Goal: Navigation & Orientation: Find specific page/section

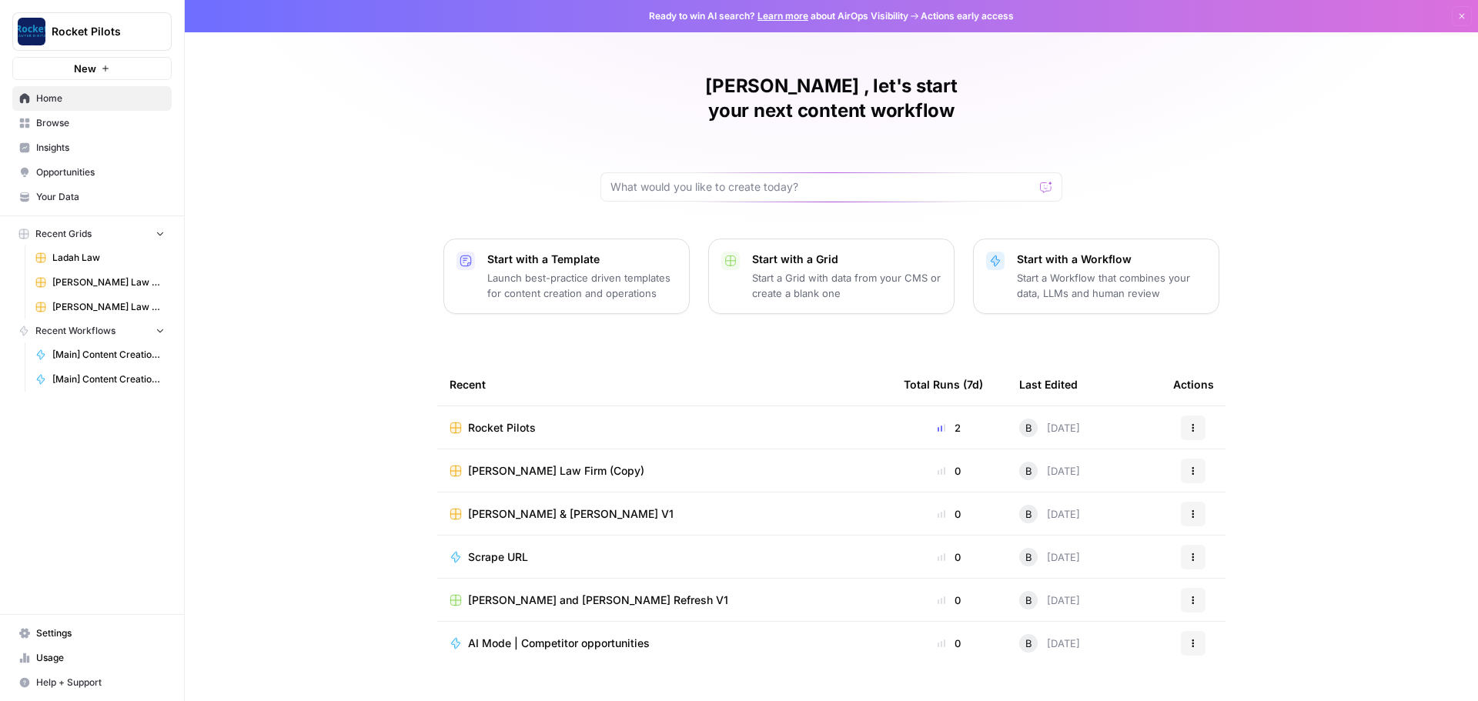
click at [42, 644] on link "Settings" at bounding box center [91, 633] width 159 height 25
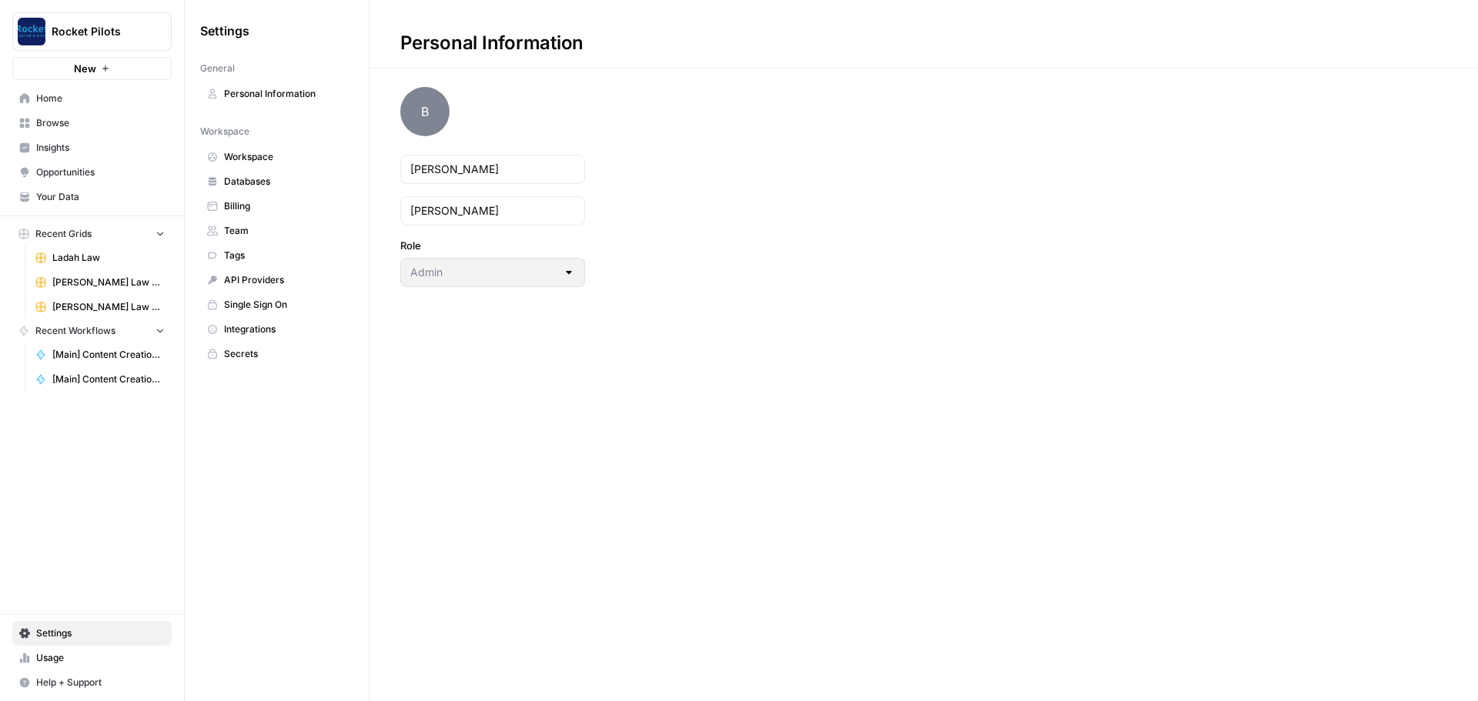
click at [238, 206] on span "Billing" at bounding box center [285, 206] width 122 height 14
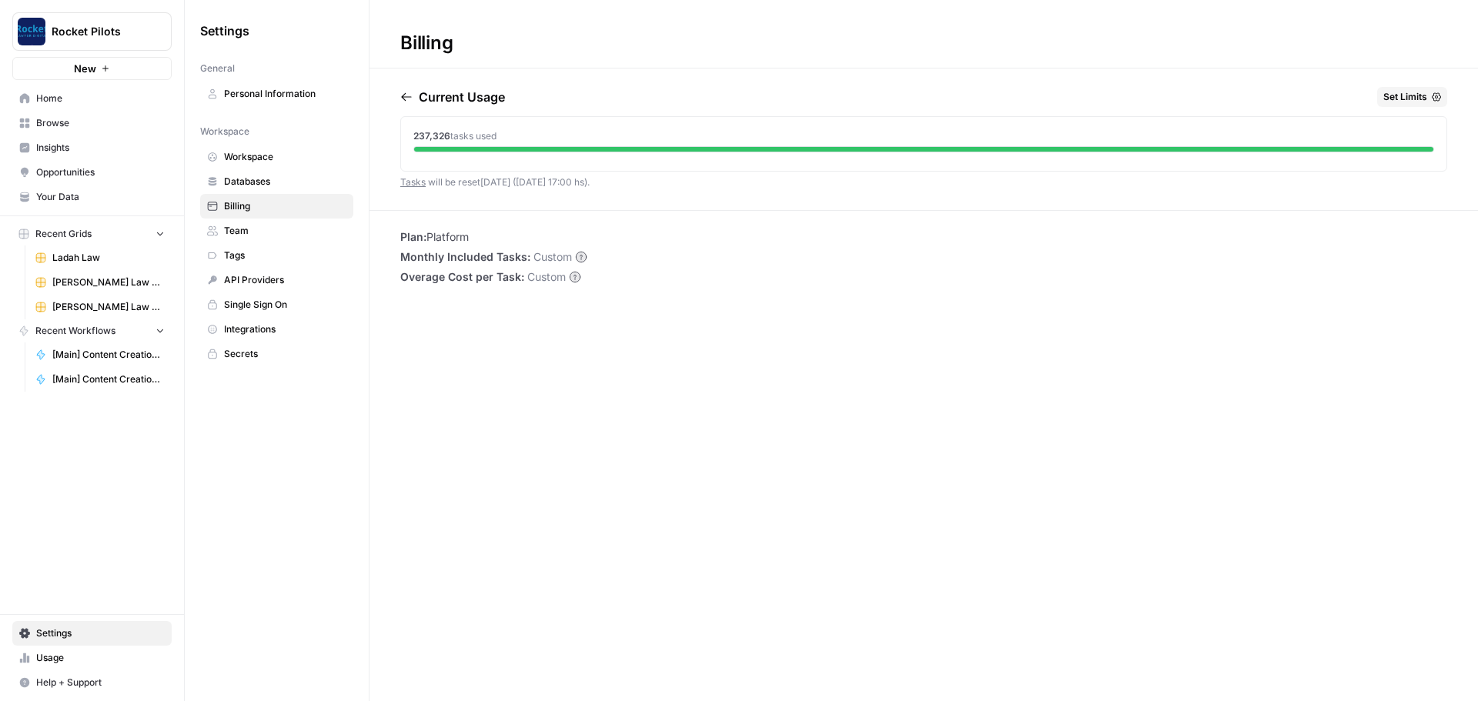
click at [1393, 100] on span "Set Limits" at bounding box center [1406, 97] width 44 height 14
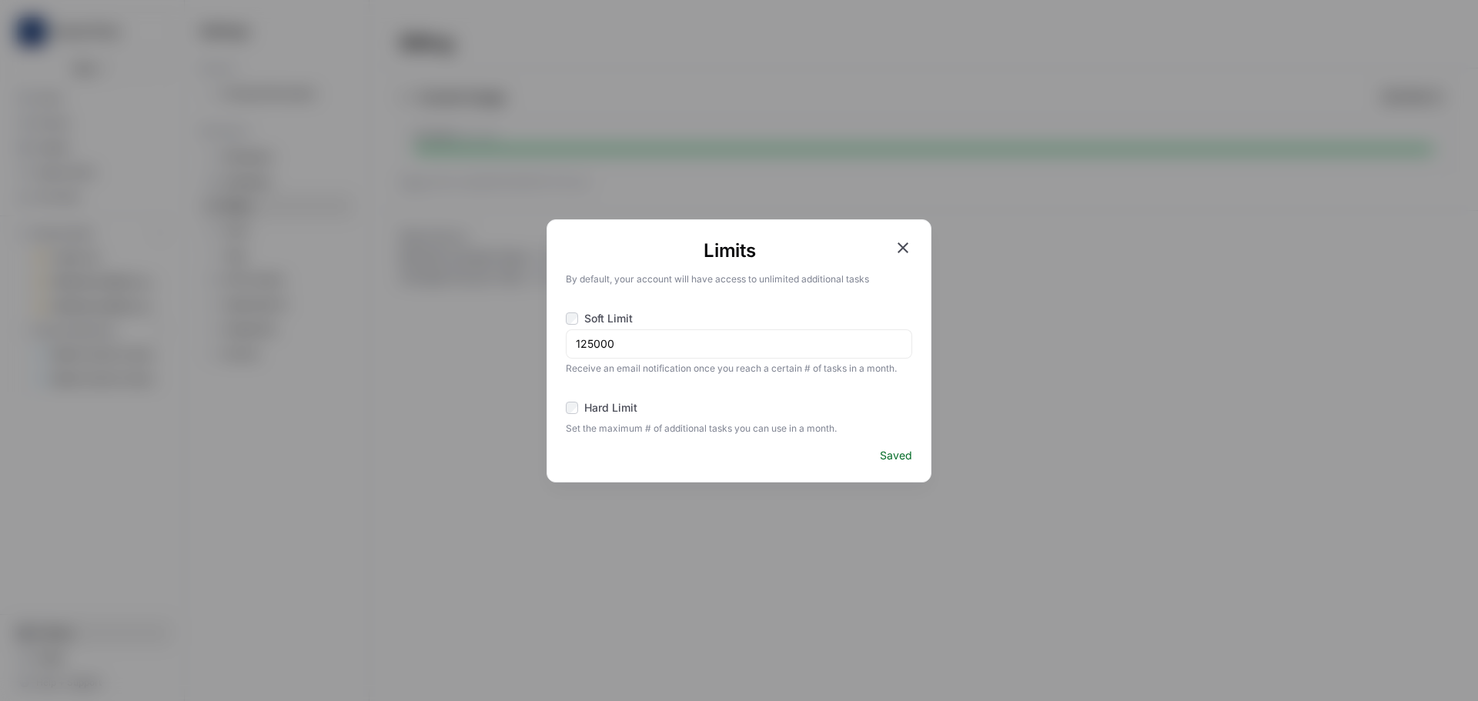
click at [908, 243] on icon "button" at bounding box center [903, 248] width 11 height 11
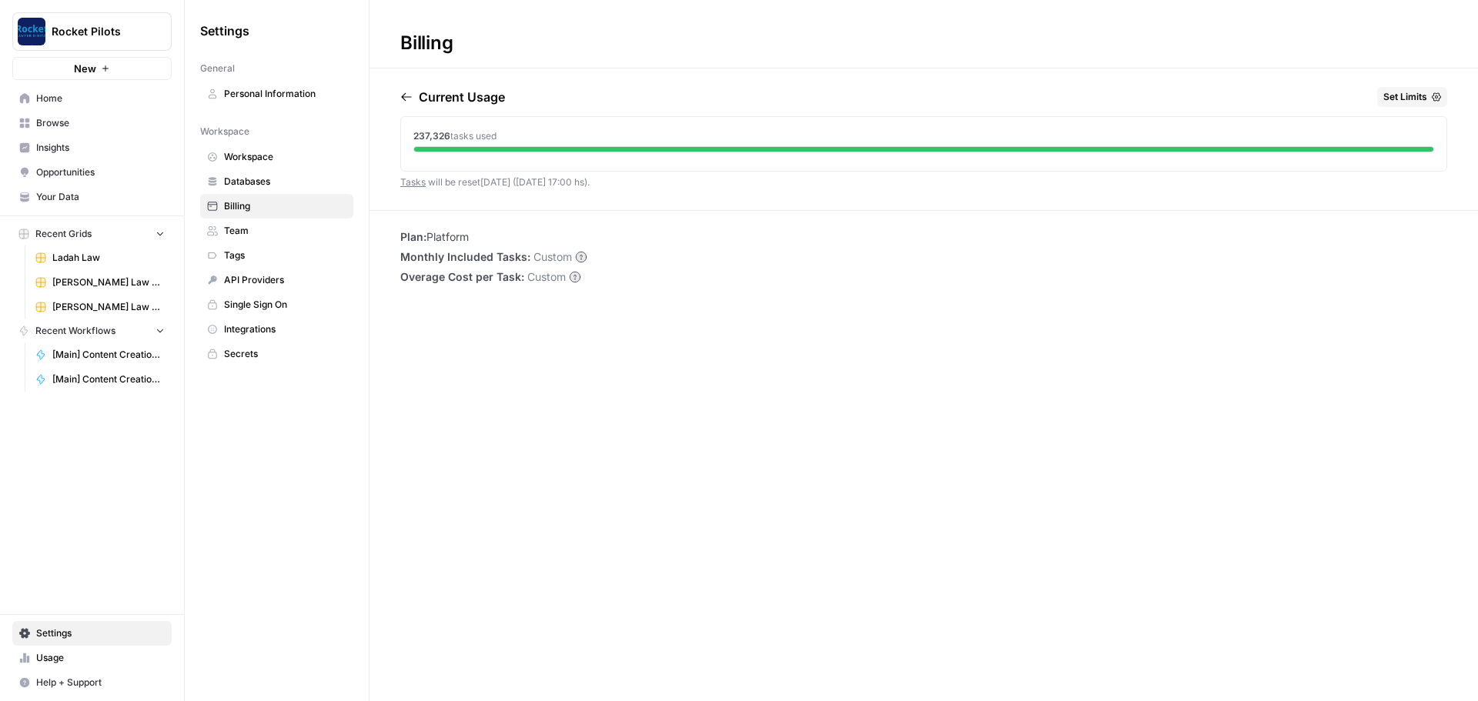
click at [69, 255] on span "Ladah Law" at bounding box center [108, 258] width 112 height 14
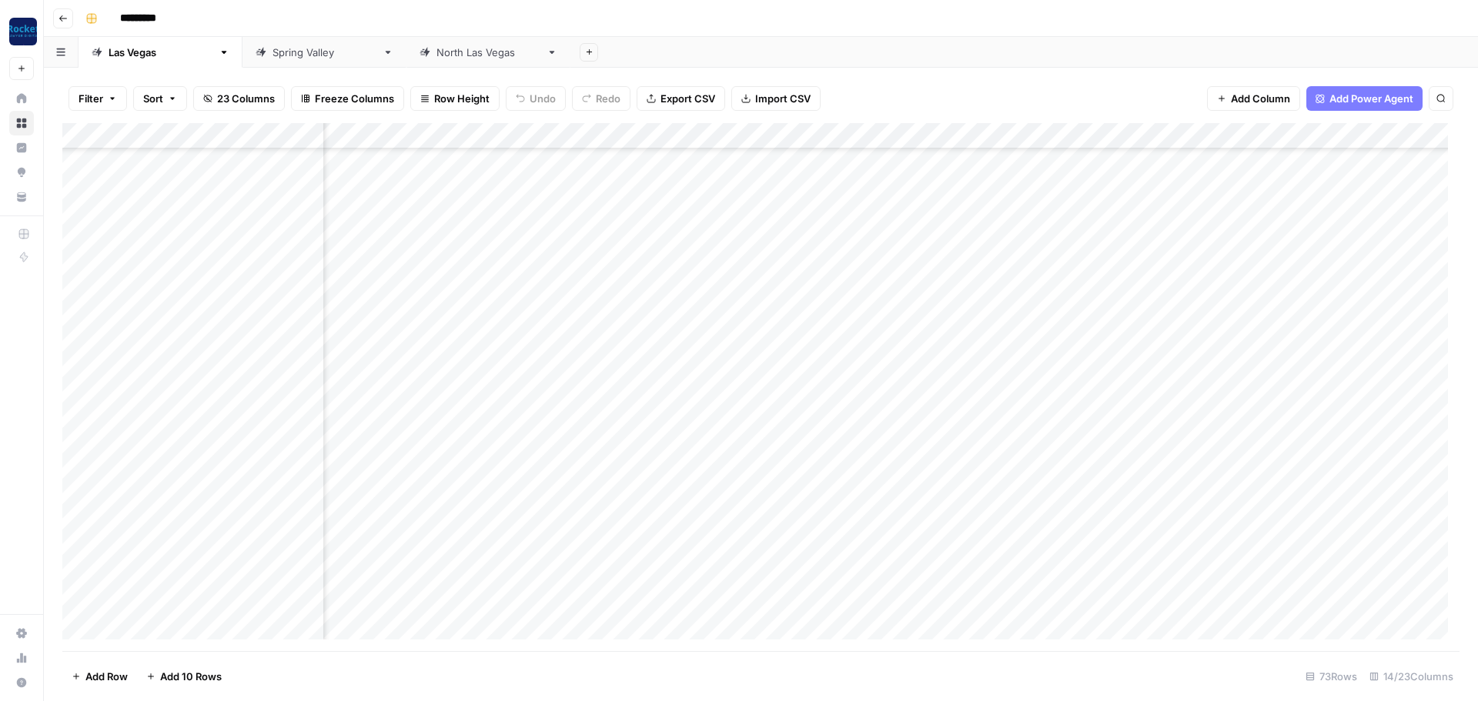
scroll to position [1445, 330]
click at [243, 43] on link "[GEOGRAPHIC_DATA]" at bounding box center [325, 52] width 164 height 31
click at [407, 60] on link "[GEOGRAPHIC_DATA]" at bounding box center [489, 52] width 164 height 31
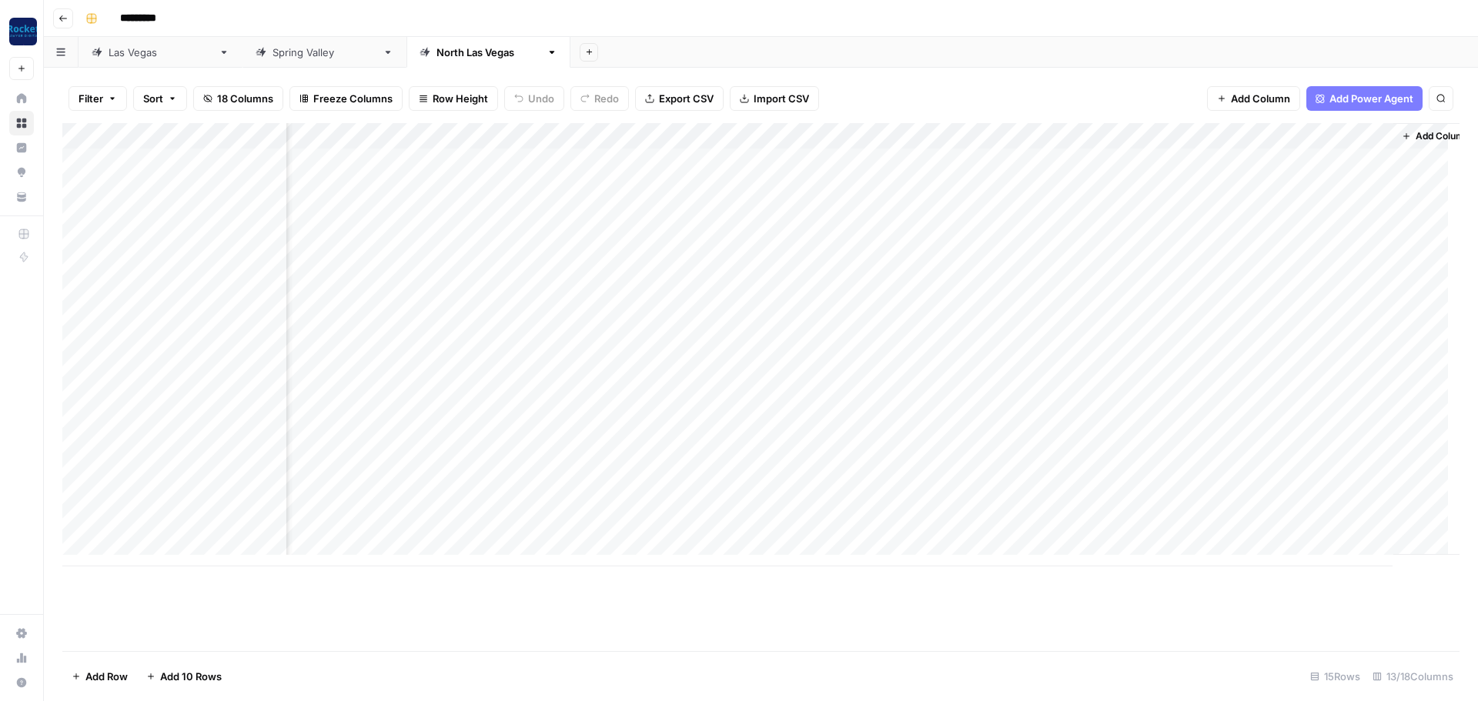
click at [59, 18] on icon "button" at bounding box center [63, 18] width 9 height 9
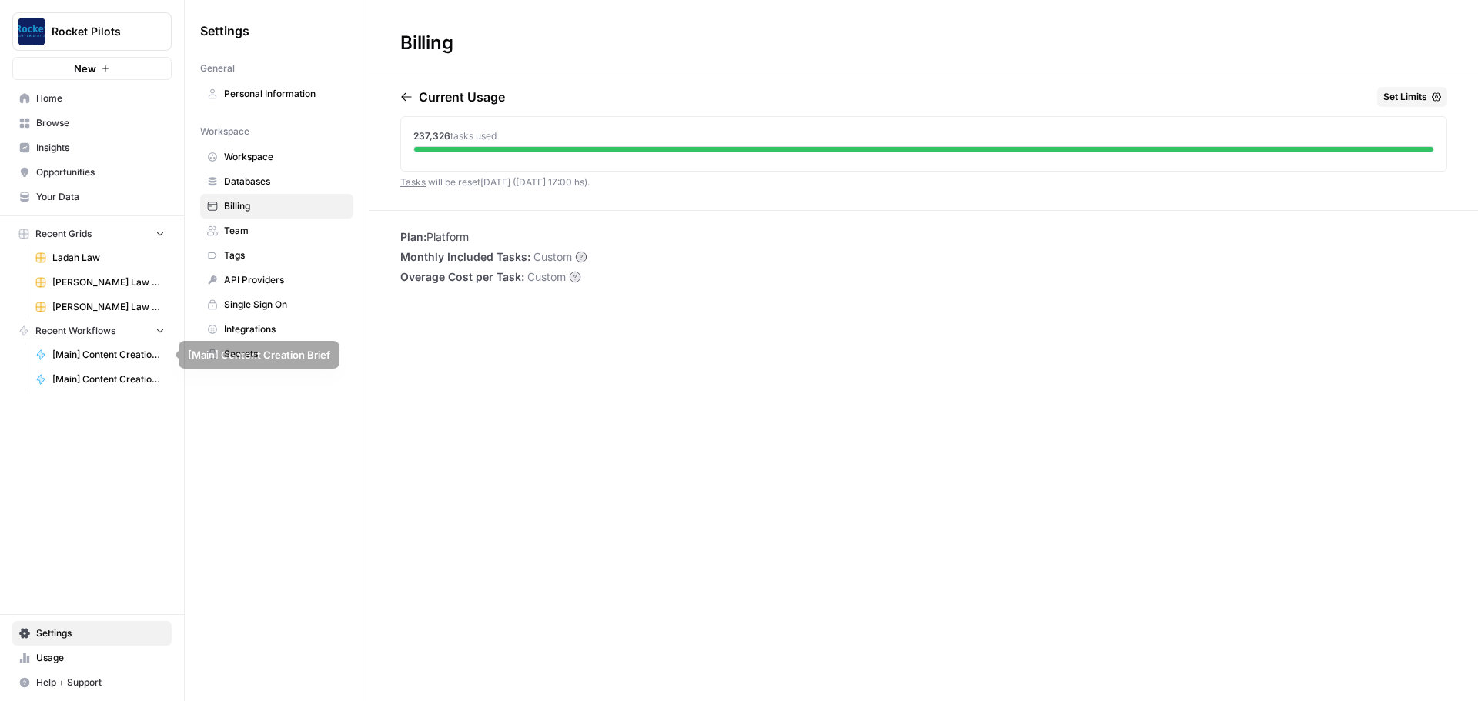
click at [159, 333] on icon "button" at bounding box center [160, 330] width 11 height 11
click at [159, 333] on icon "button" at bounding box center [160, 331] width 11 height 11
click at [161, 235] on icon "button" at bounding box center [160, 235] width 6 height 4
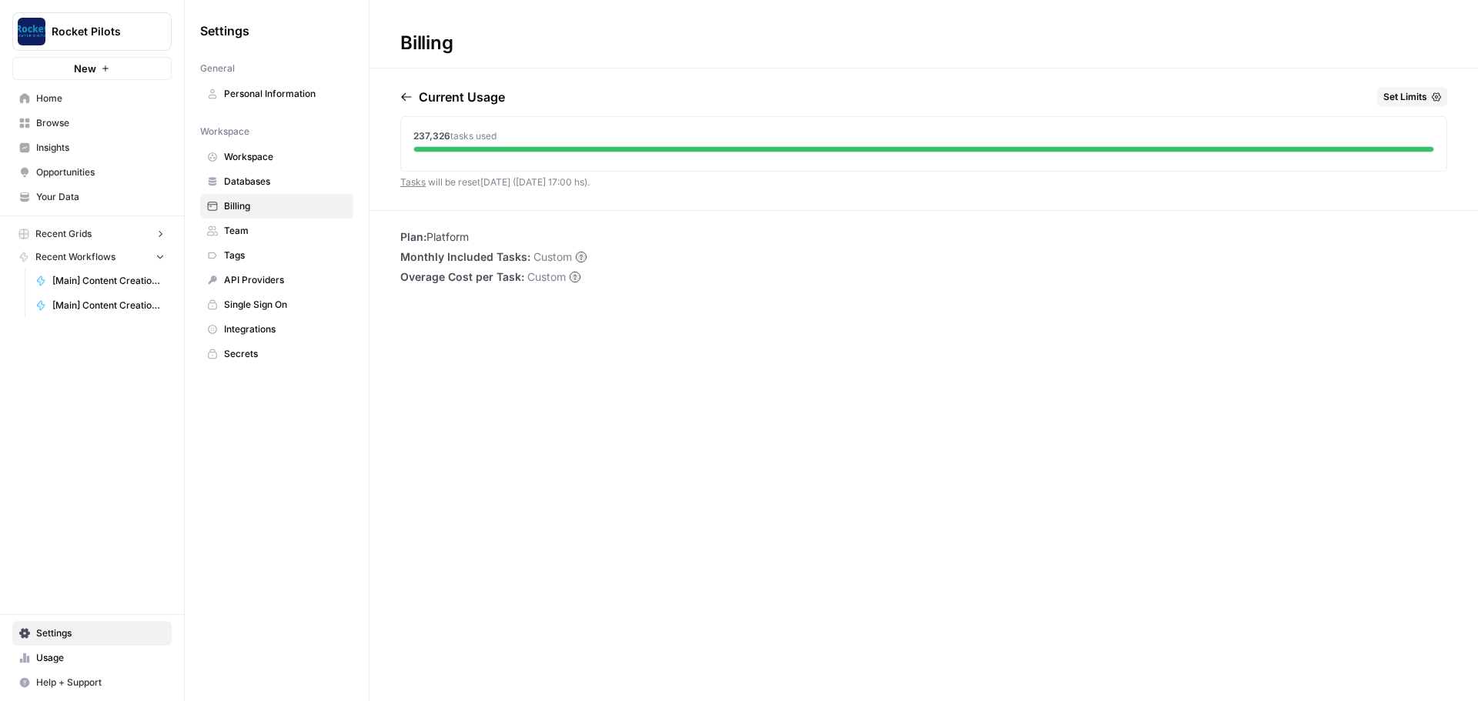
click at [161, 235] on icon "button" at bounding box center [161, 234] width 4 height 6
click at [48, 120] on span "Browse" at bounding box center [100, 123] width 129 height 14
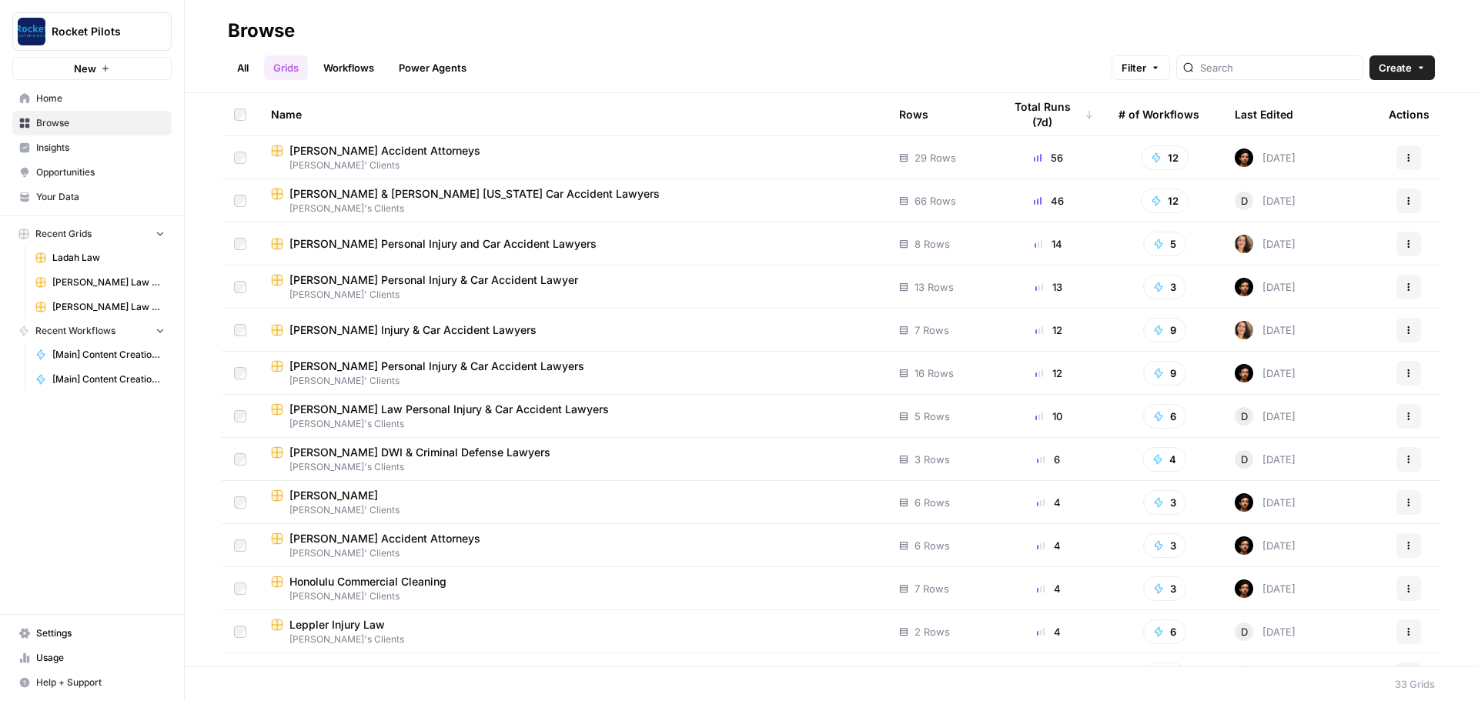
click at [389, 196] on span "[PERSON_NAME] & [PERSON_NAME] [US_STATE] Car Accident Lawyers" at bounding box center [475, 193] width 370 height 15
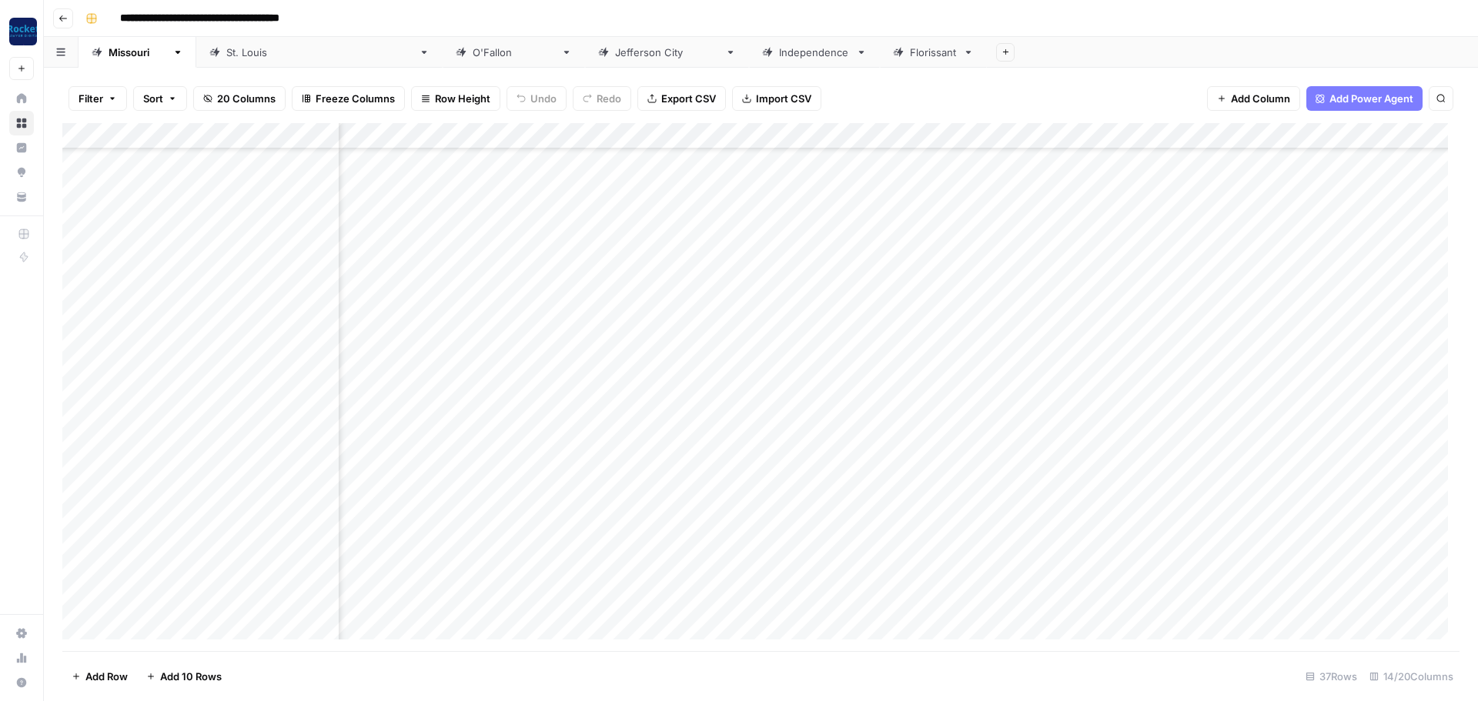
scroll to position [0, 600]
